Goal: Task Accomplishment & Management: Use online tool/utility

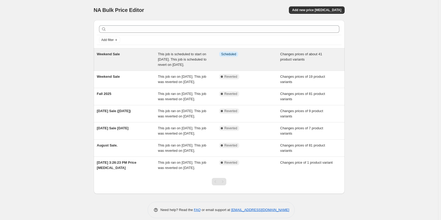
click at [149, 60] on div "Weekend Sale" at bounding box center [127, 59] width 61 height 16
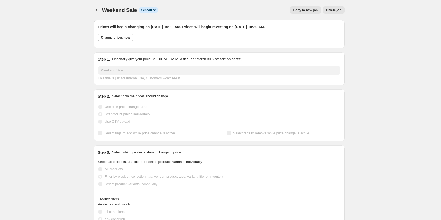
select select "collection"
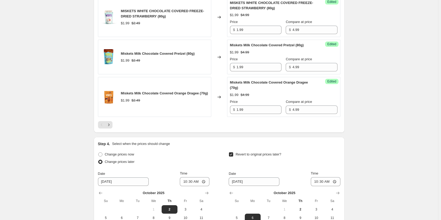
scroll to position [924, 0]
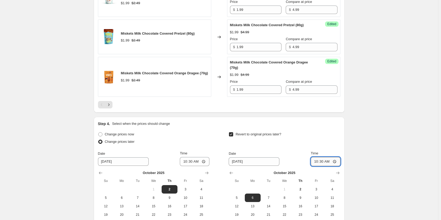
click at [335, 162] on input "10:30" at bounding box center [326, 161] width 30 height 9
type input "07:30"
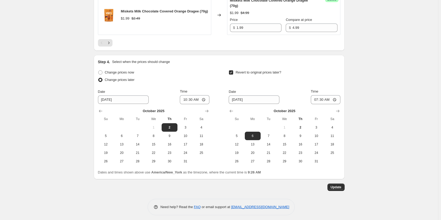
scroll to position [989, 0]
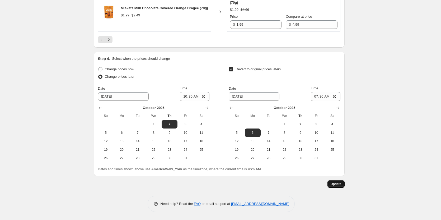
click at [337, 186] on span "Update" at bounding box center [335, 184] width 11 height 4
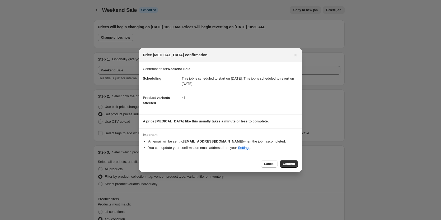
scroll to position [0, 0]
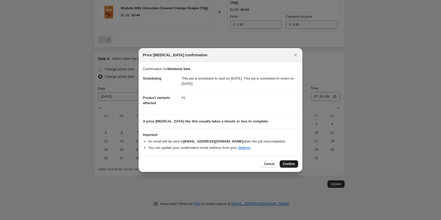
click at [286, 161] on button "Confirm" at bounding box center [289, 163] width 18 height 7
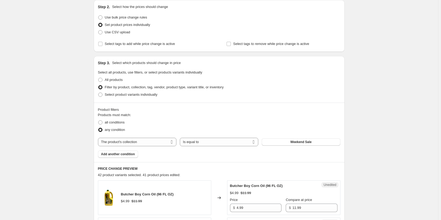
scroll to position [12, 0]
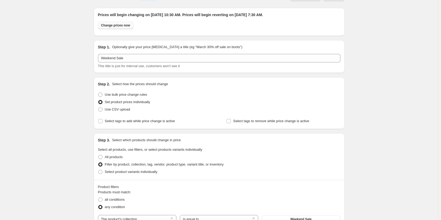
click at [121, 25] on span "Change prices now" at bounding box center [115, 25] width 29 height 4
radio input "true"
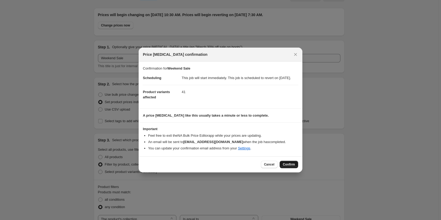
click at [289, 164] on button "Confirm" at bounding box center [289, 163] width 18 height 7
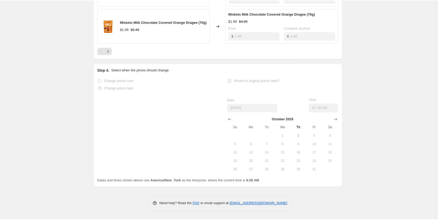
scroll to position [0, 0]
select select "collection"
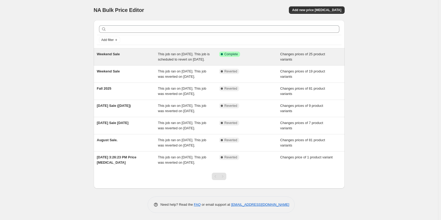
click at [254, 56] on div "Success Complete Complete" at bounding box center [245, 53] width 53 height 5
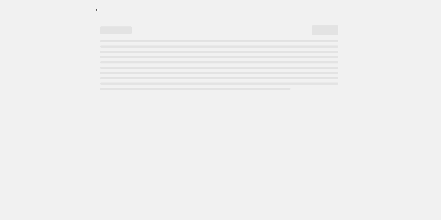
select select "collection"
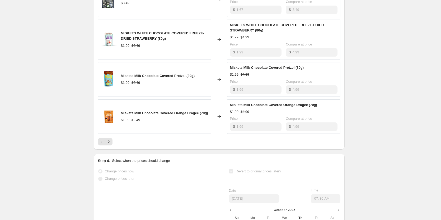
scroll to position [343, 0]
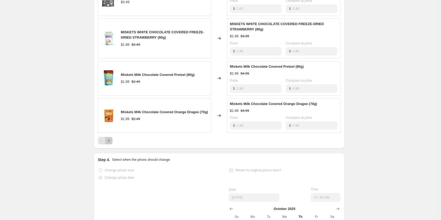
click at [111, 143] on icon "Next" at bounding box center [108, 140] width 5 height 5
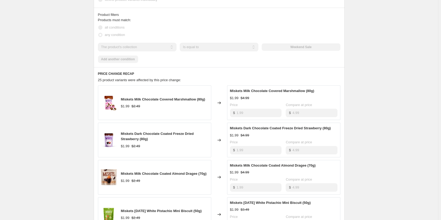
scroll to position [211, 0]
